Goal: Task Accomplishment & Management: Manage account settings

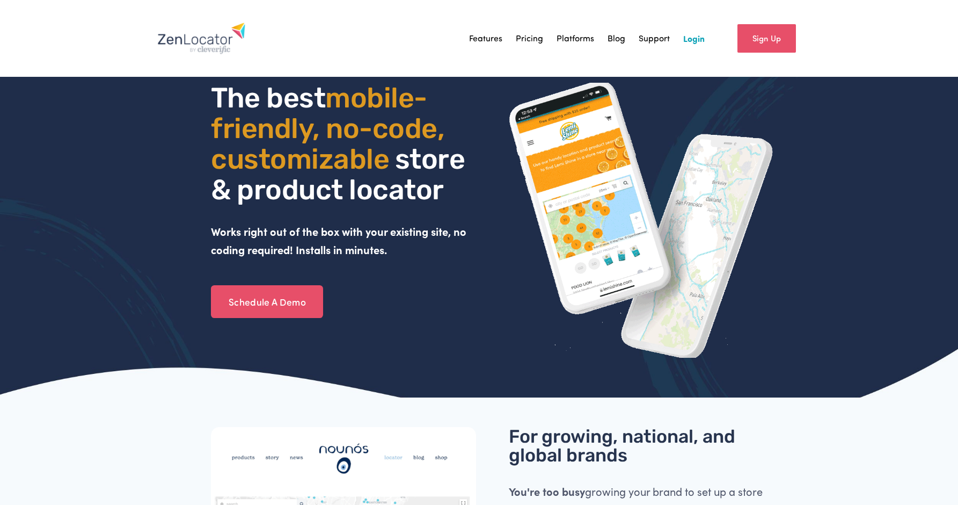
click at [699, 40] on link "Login" at bounding box center [693, 38] width 21 height 16
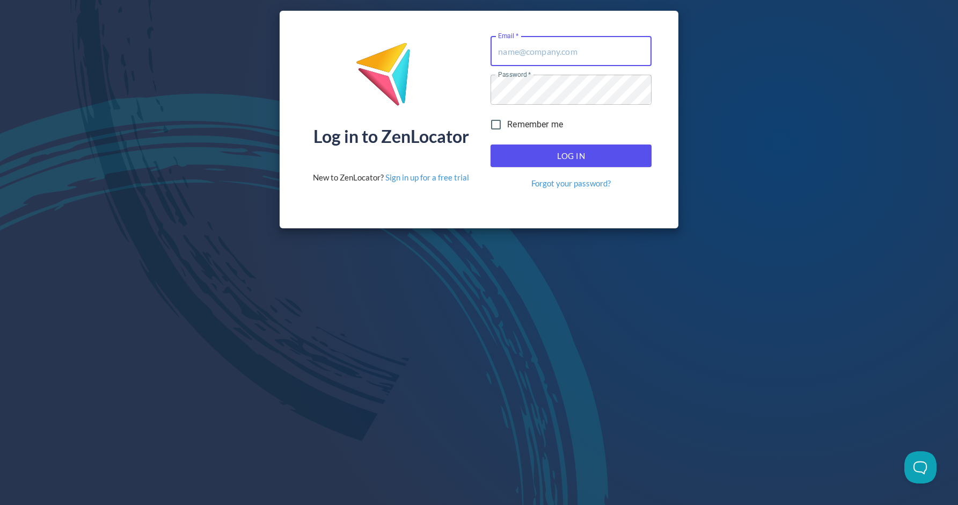
type input "[EMAIL_ADDRESS][DOMAIN_NAME]"
click at [562, 154] on span "Log In" at bounding box center [571, 156] width 137 height 14
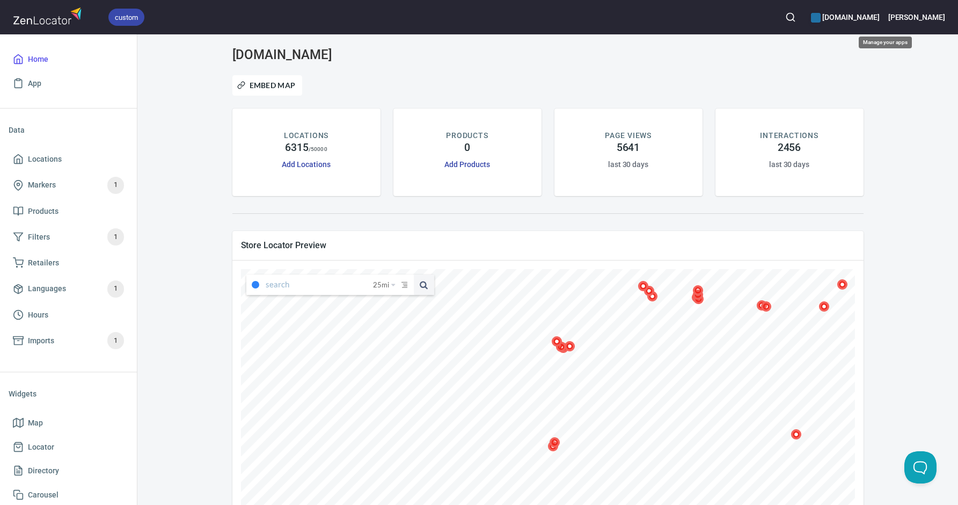
click at [879, 19] on h6 "bulova.com" at bounding box center [845, 17] width 68 height 12
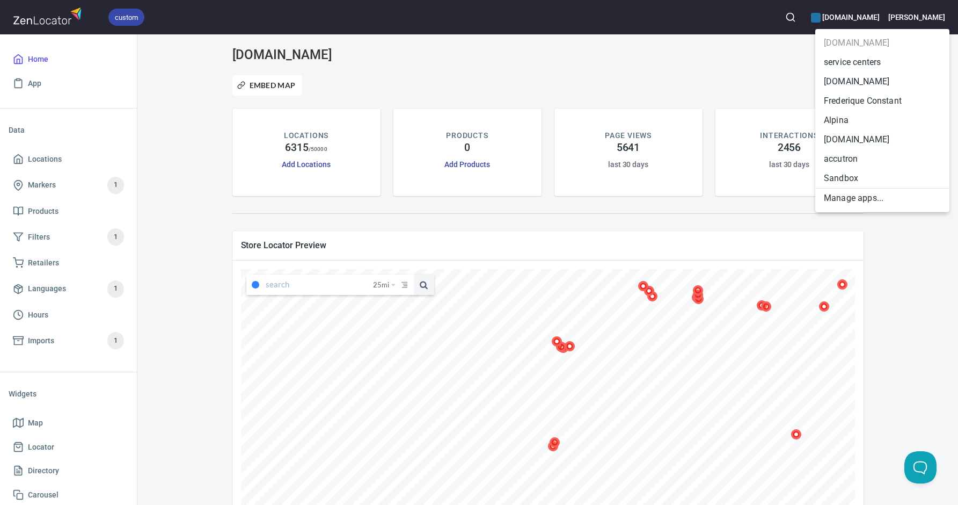
click at [930, 14] on div at bounding box center [479, 252] width 958 height 505
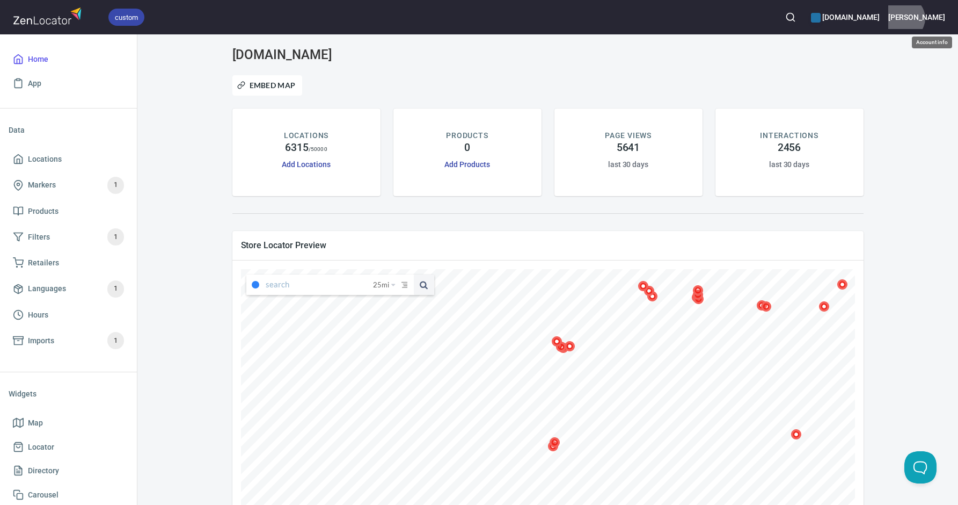
click at [935, 18] on h6 "Barbara" at bounding box center [917, 17] width 57 height 12
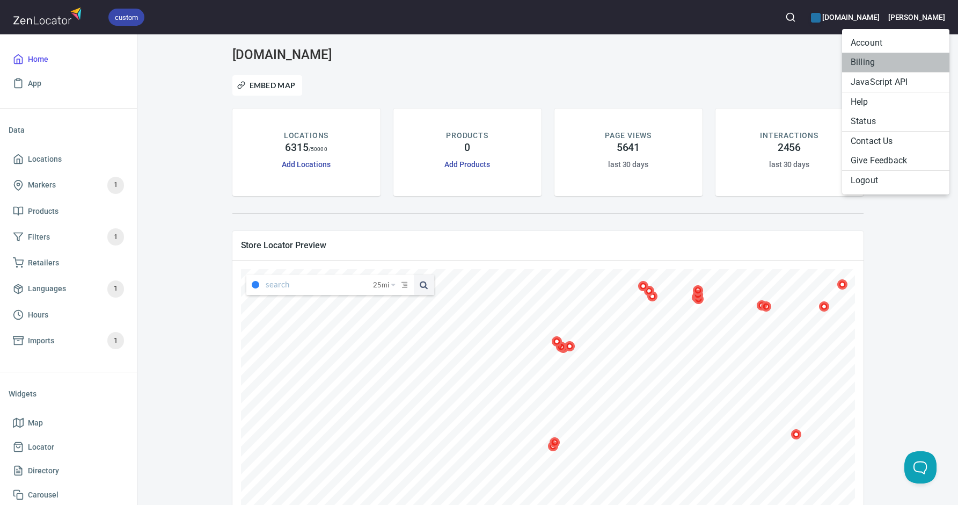
click at [857, 61] on li "Billing" at bounding box center [895, 62] width 107 height 19
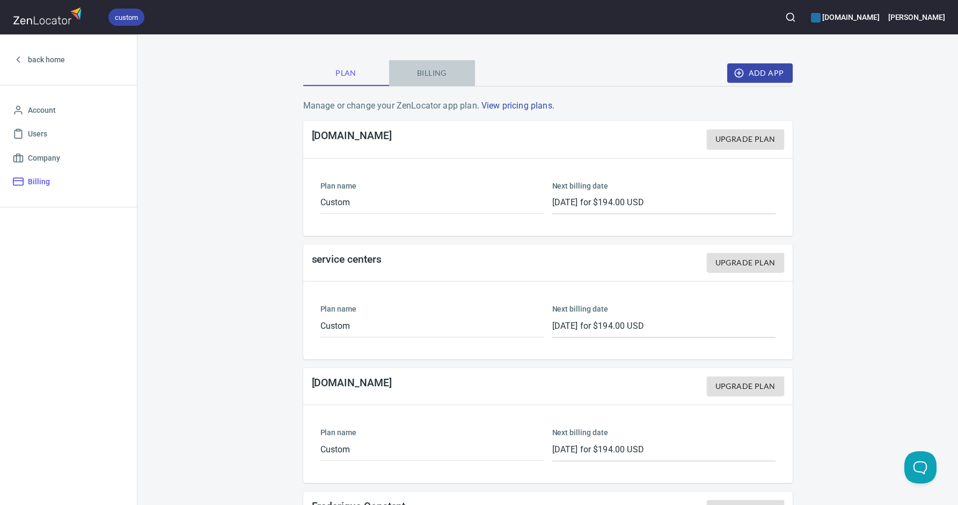
click at [427, 76] on span "Billing" at bounding box center [432, 73] width 73 height 13
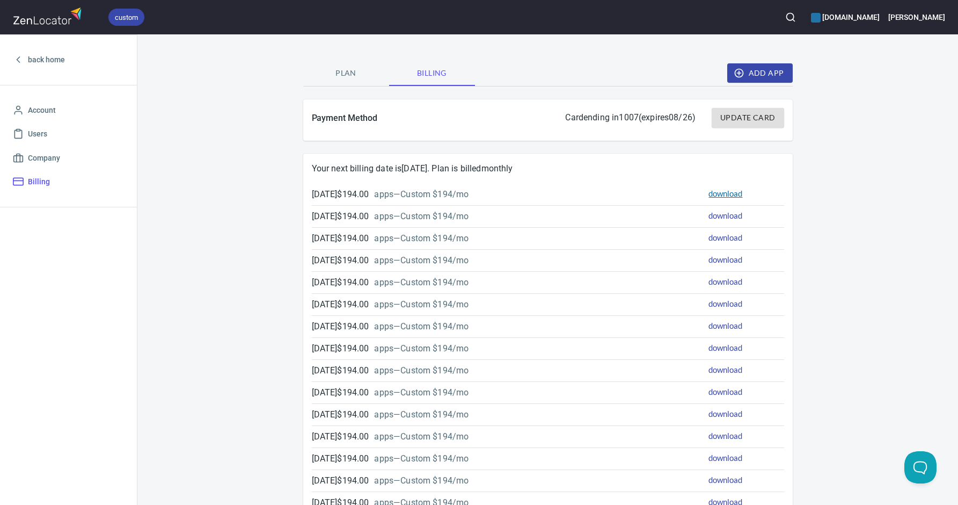
click at [731, 194] on link "download" at bounding box center [726, 193] width 34 height 10
